Goal: Task Accomplishment & Management: Complete application form

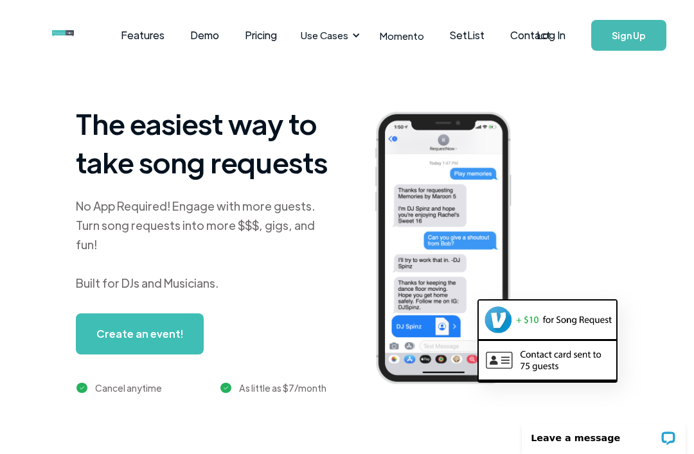
click at [161, 325] on link "Create an event!" at bounding box center [140, 334] width 128 height 41
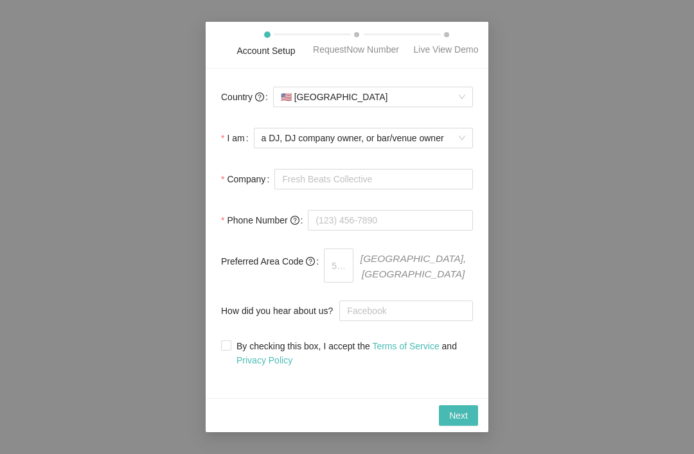
click at [418, 107] on span "🇺🇸 United States" at bounding box center [373, 96] width 184 height 19
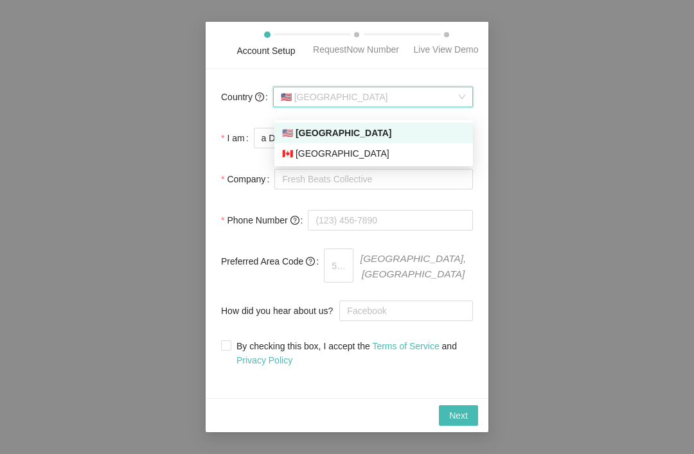
click at [420, 136] on div "🇺🇸 United States" at bounding box center [373, 133] width 183 height 14
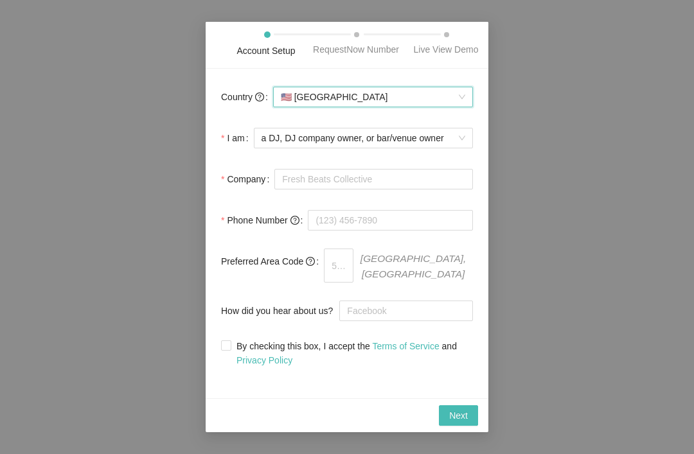
click at [449, 141] on span "a DJ, DJ company owner, or bar/venue owner" at bounding box center [364, 138] width 204 height 19
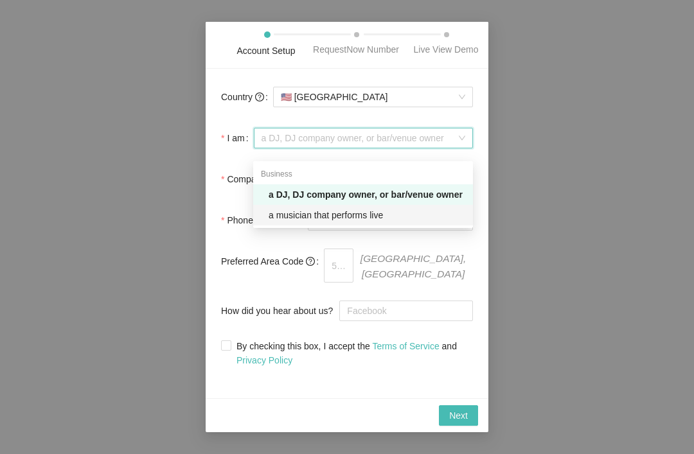
click at [417, 218] on div "a musician that performs live" at bounding box center [367, 215] width 197 height 14
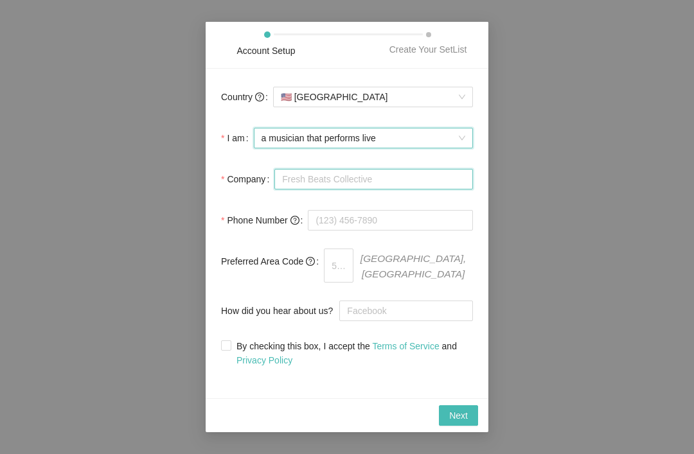
click at [433, 184] on input "Company" at bounding box center [373, 179] width 199 height 21
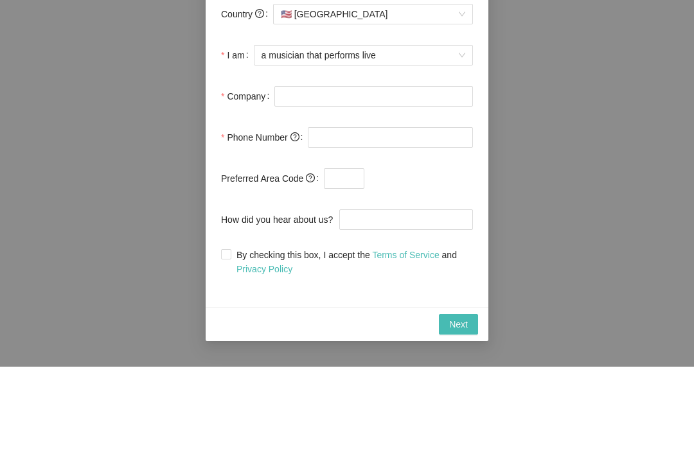
click at [492, 115] on div "Account Setup Create Your SetList Country 🇺🇸 United States I am a musician that…" at bounding box center [347, 227] width 694 height 454
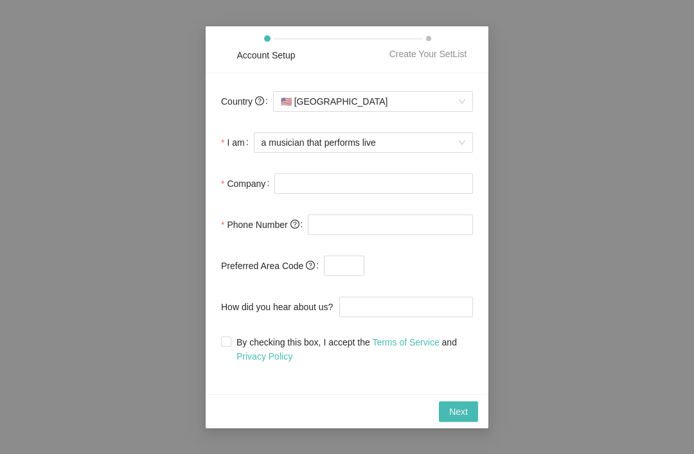
click at [458, 405] on span "Next" at bounding box center [458, 412] width 19 height 14
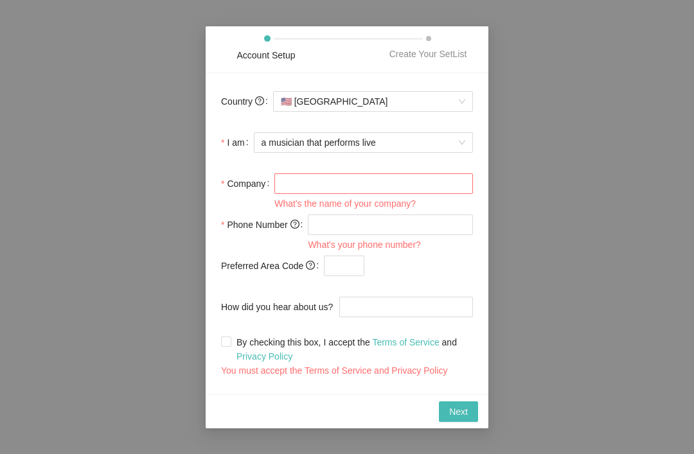
click at [217, 344] on div "Country 🇺🇸 United States I am a musician that performs live Company What's the …" at bounding box center [347, 233] width 283 height 321
click at [222, 349] on label "By checking this box, I accept the Terms of Service and Privacy Policy" at bounding box center [347, 350] width 252 height 28
click at [222, 346] on input "By checking this box, I accept the Terms of Service and Privacy Policy" at bounding box center [225, 341] width 9 height 9
checkbox input "true"
click at [391, 307] on input "How did you hear about us?" at bounding box center [406, 307] width 134 height 21
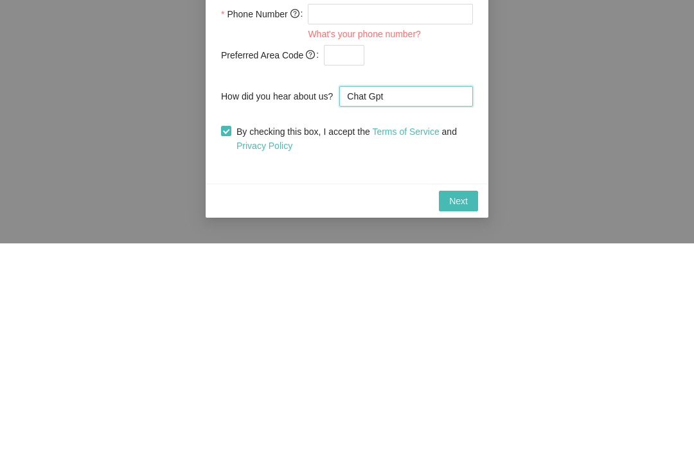
type input "Chat Gpt"
click at [352, 256] on input "text" at bounding box center [344, 266] width 40 height 21
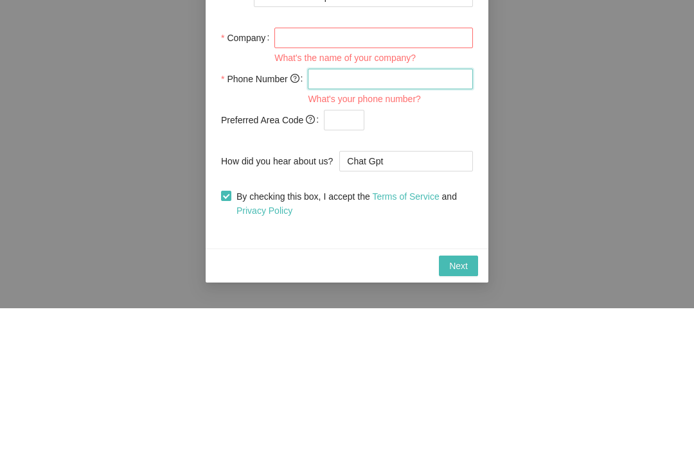
click at [419, 215] on input "tel" at bounding box center [390, 225] width 165 height 21
type input "1 (522) 650-2804"
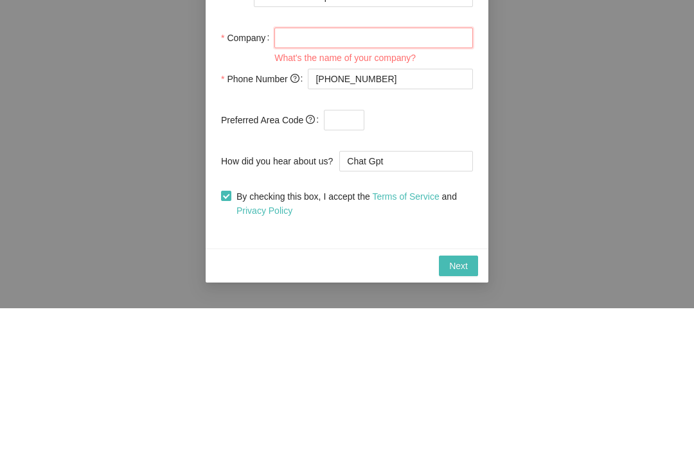
click at [426, 174] on input "Company" at bounding box center [373, 184] width 199 height 21
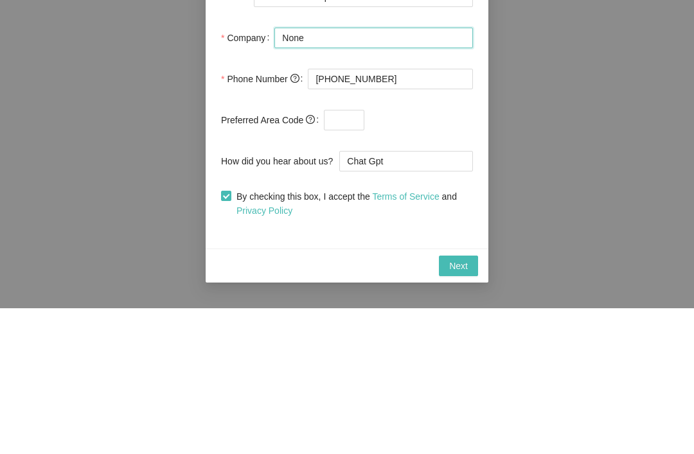
type input "None"
click at [561, 66] on div "Account Setup Create Your SetList Country 🇺🇸 United States I am a musician that…" at bounding box center [347, 227] width 694 height 454
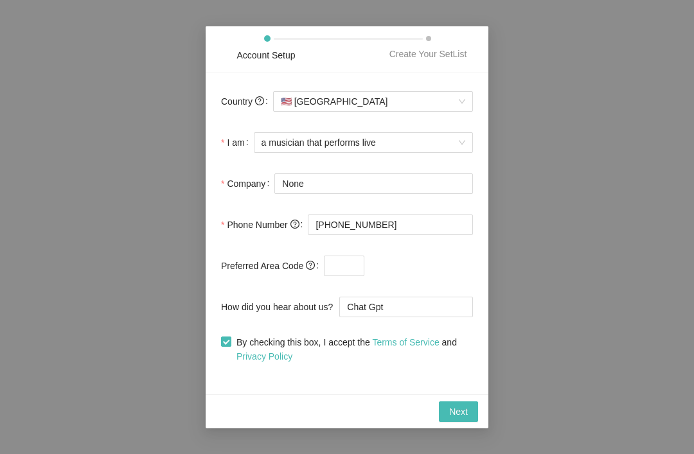
click at [464, 409] on span "Next" at bounding box center [458, 412] width 19 height 14
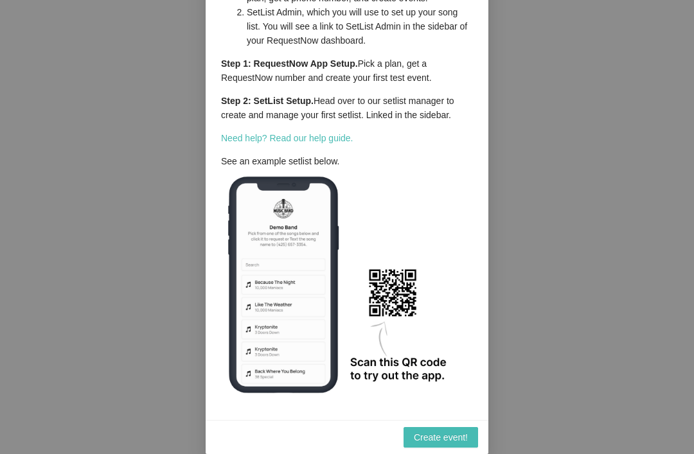
scroll to position [100, 0]
click at [454, 444] on span "Create event!" at bounding box center [441, 438] width 54 height 14
